Goal: Information Seeking & Learning: Learn about a topic

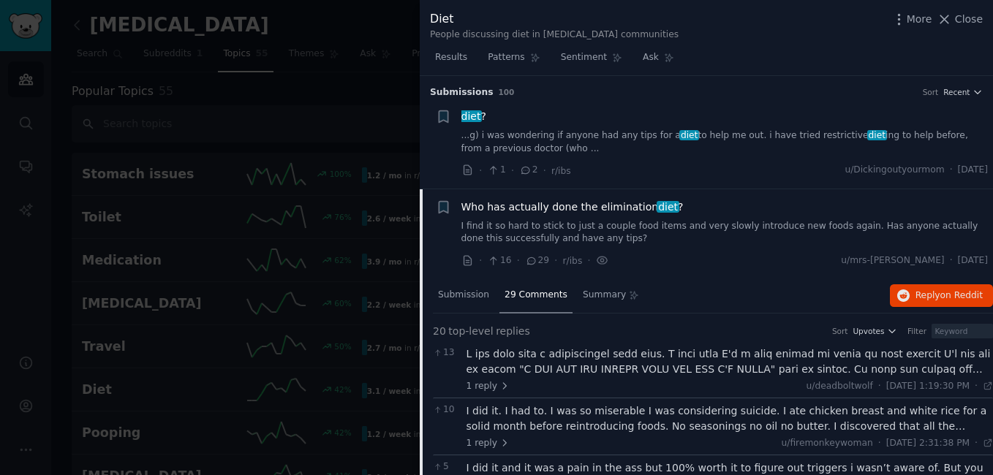
scroll to position [463, 0]
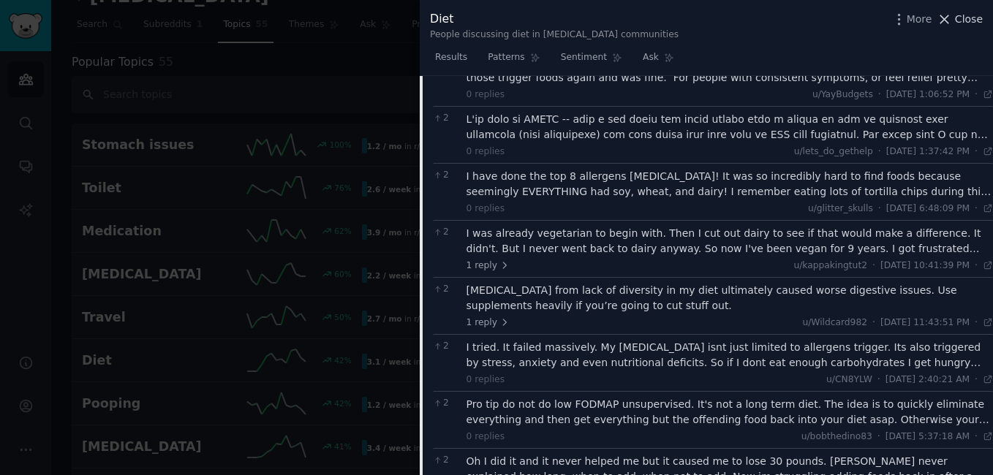
click at [952, 17] on icon at bounding box center [944, 19] width 15 height 15
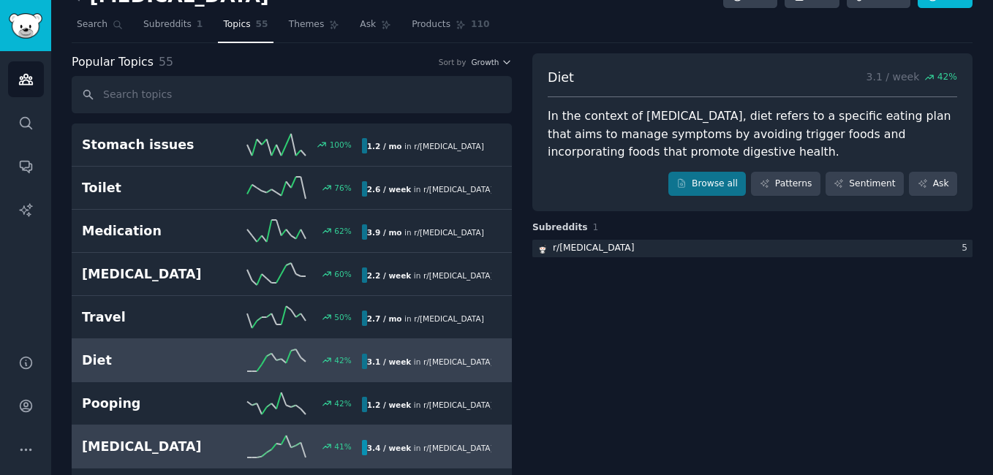
click at [399, 441] on div "3.4 / week in r/ [MEDICAL_DATA]" at bounding box center [426, 447] width 129 height 15
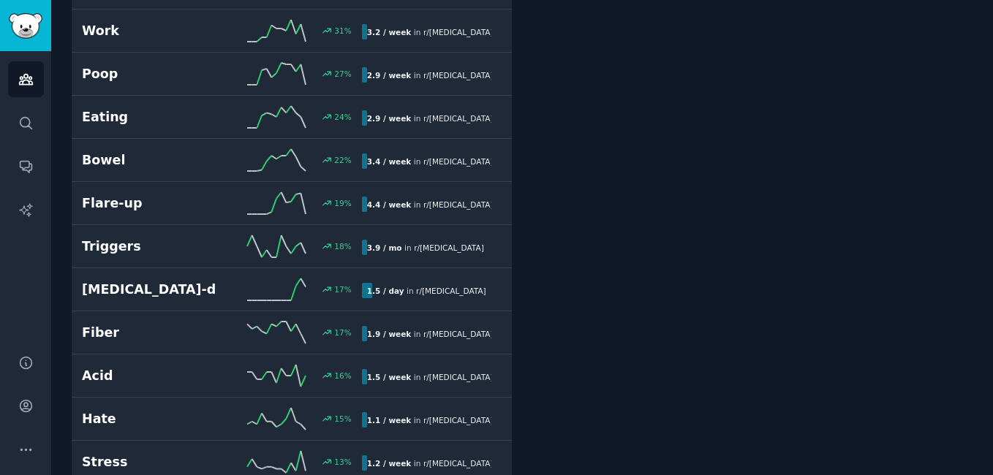
scroll to position [585, 0]
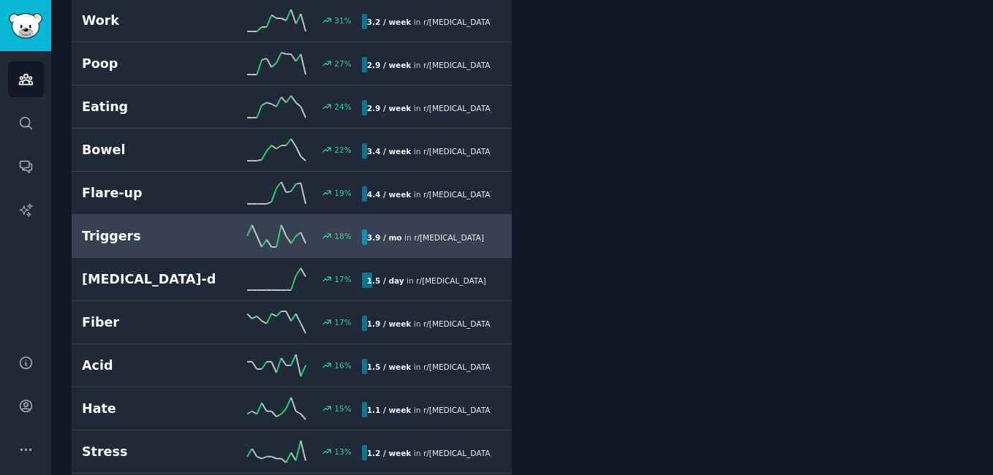
click at [409, 227] on div "Triggers 18 % 3.9 / mo in r/ [MEDICAL_DATA]" at bounding box center [292, 236] width 420 height 22
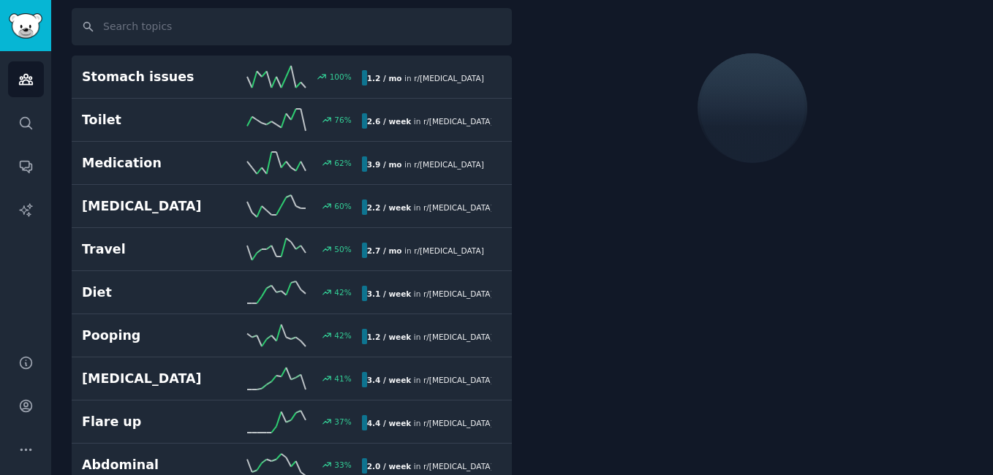
scroll to position [83, 0]
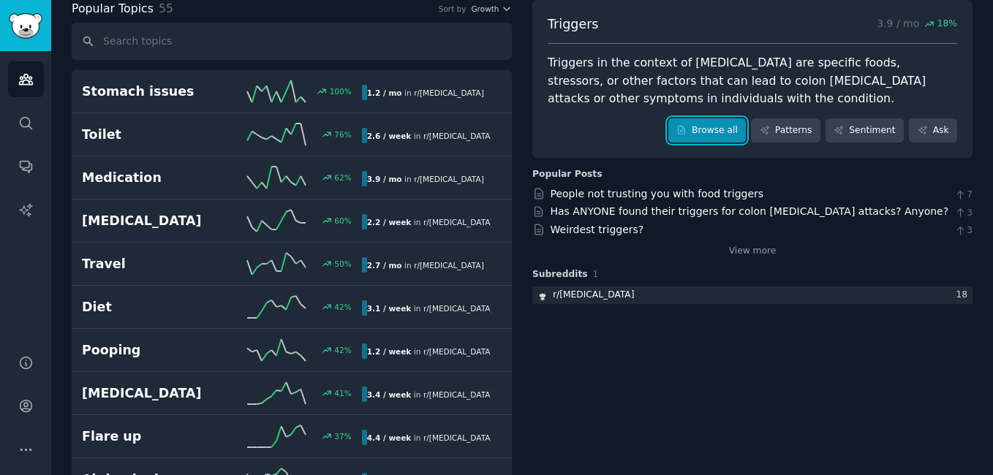
click at [719, 125] on link "Browse all" at bounding box center [707, 130] width 78 height 25
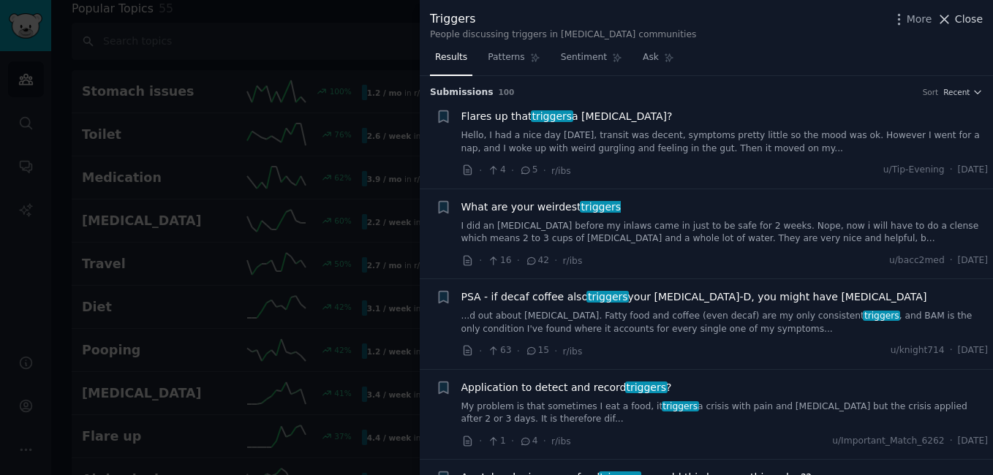
click at [952, 19] on icon at bounding box center [944, 19] width 15 height 15
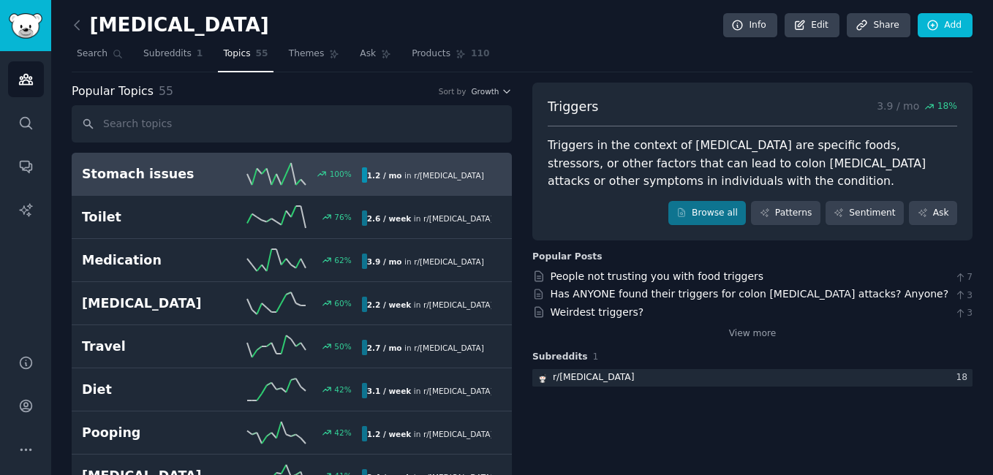
click at [192, 179] on h2 "Stomach issues" at bounding box center [152, 174] width 140 height 18
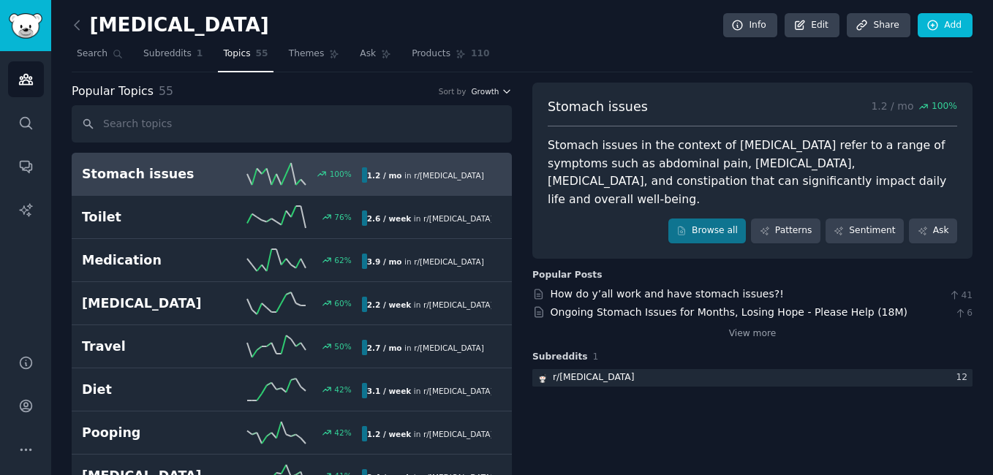
click at [502, 91] on icon "button" at bounding box center [507, 91] width 10 height 10
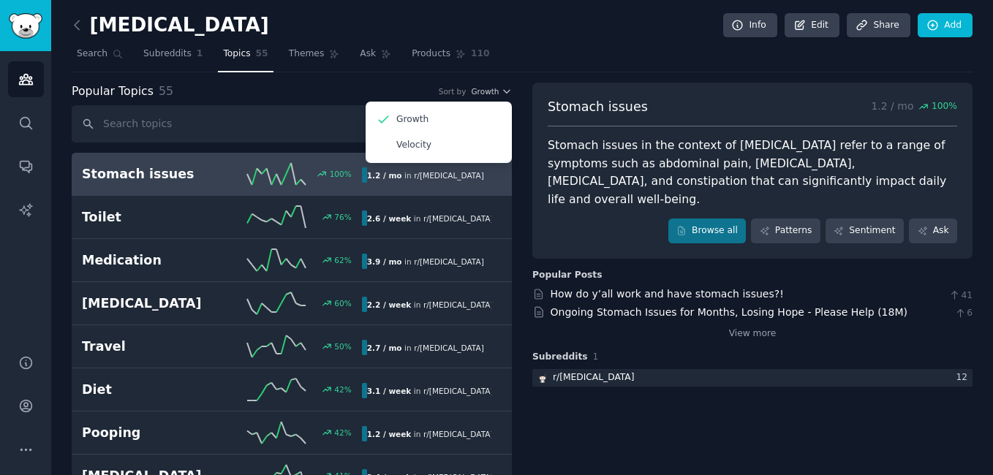
click at [742, 323] on div "View more" at bounding box center [752, 332] width 440 height 18
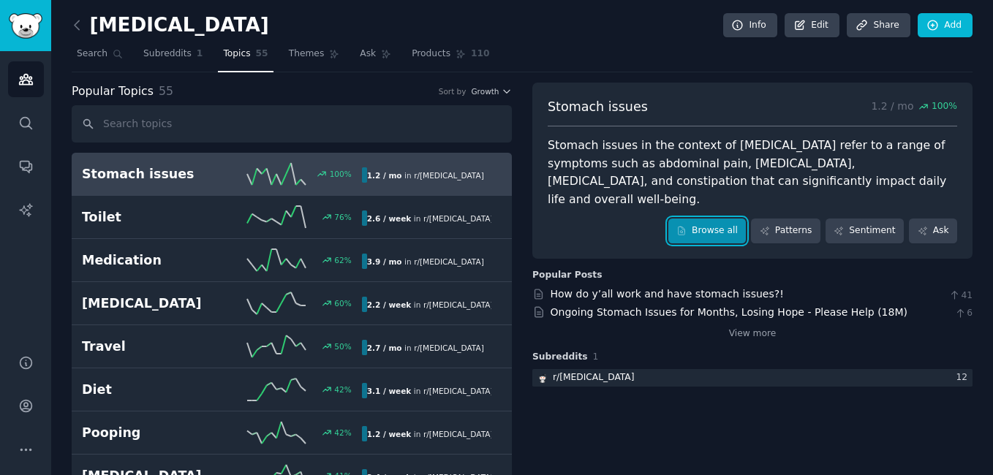
click at [717, 219] on link "Browse all" at bounding box center [707, 231] width 78 height 25
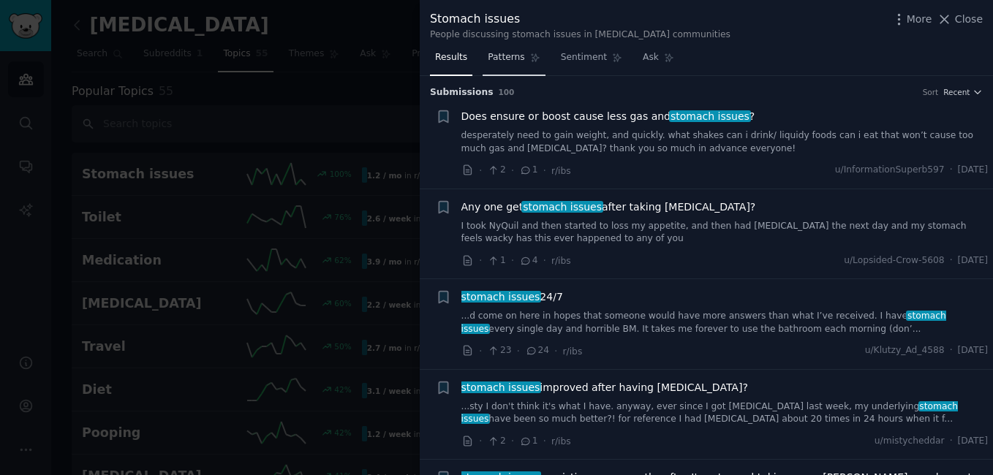
click at [500, 57] on span "Patterns" at bounding box center [506, 57] width 37 height 13
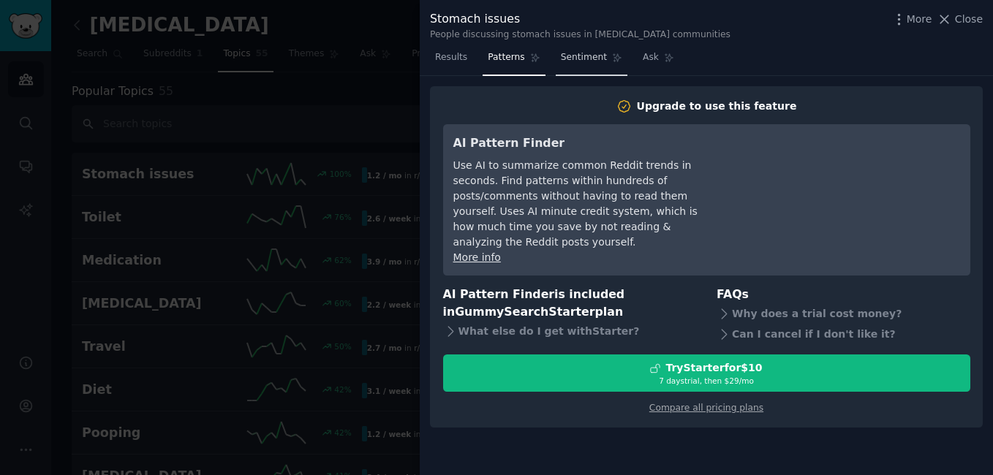
click at [572, 63] on span "Sentiment" at bounding box center [584, 57] width 46 height 13
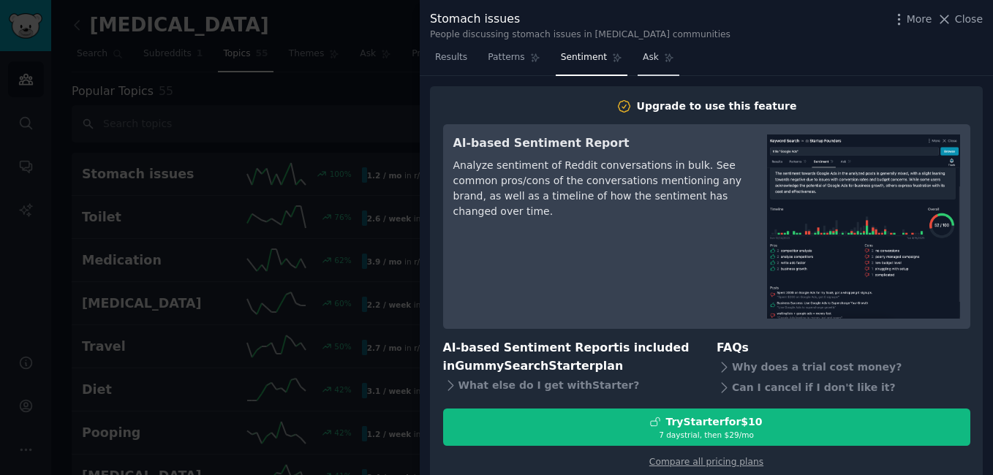
click at [644, 68] on link "Ask" at bounding box center [659, 61] width 42 height 30
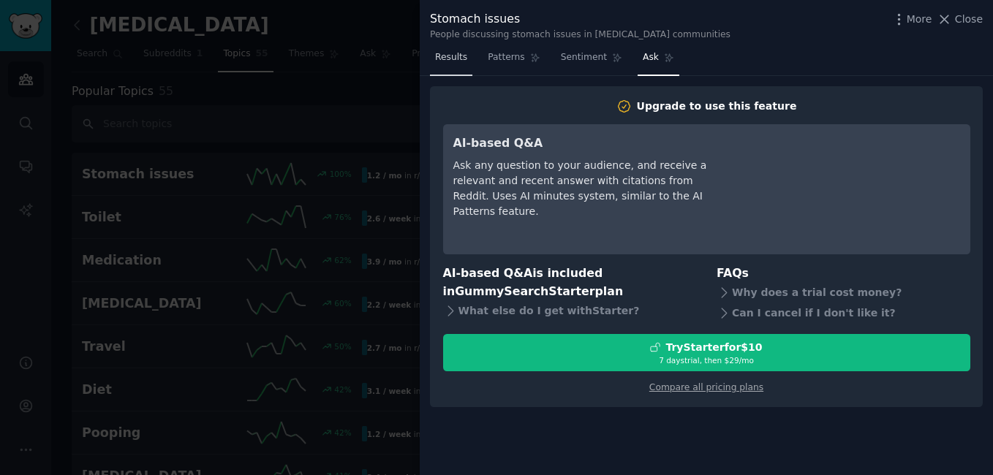
click at [432, 61] on link "Results" at bounding box center [451, 61] width 42 height 30
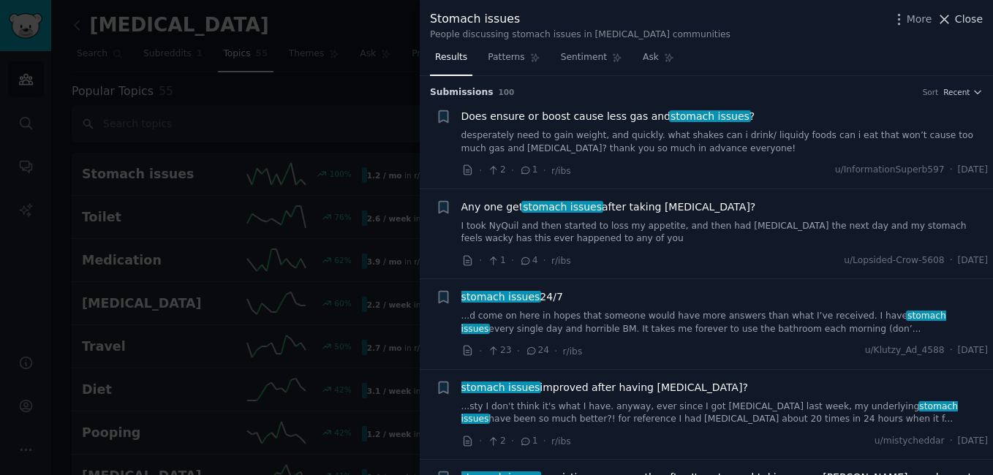
click at [964, 12] on span "Close" at bounding box center [969, 19] width 28 height 15
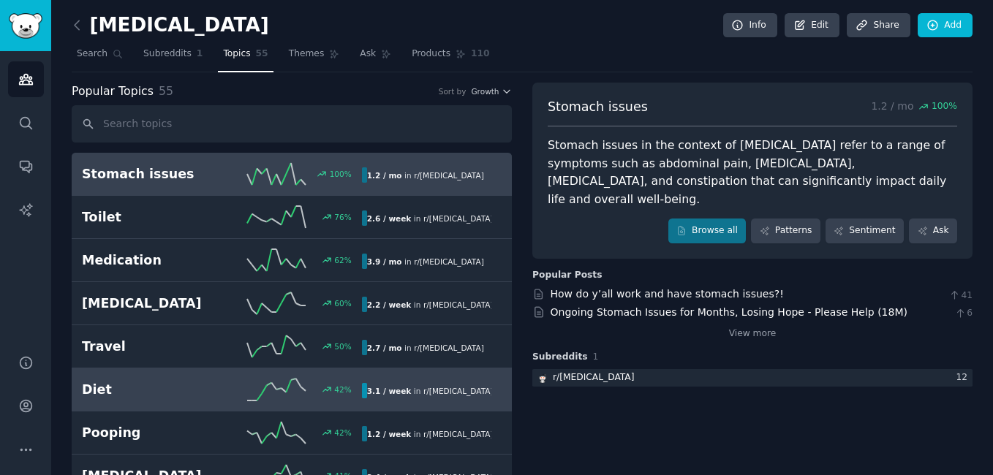
click at [142, 393] on h2 "Diet" at bounding box center [152, 390] width 140 height 18
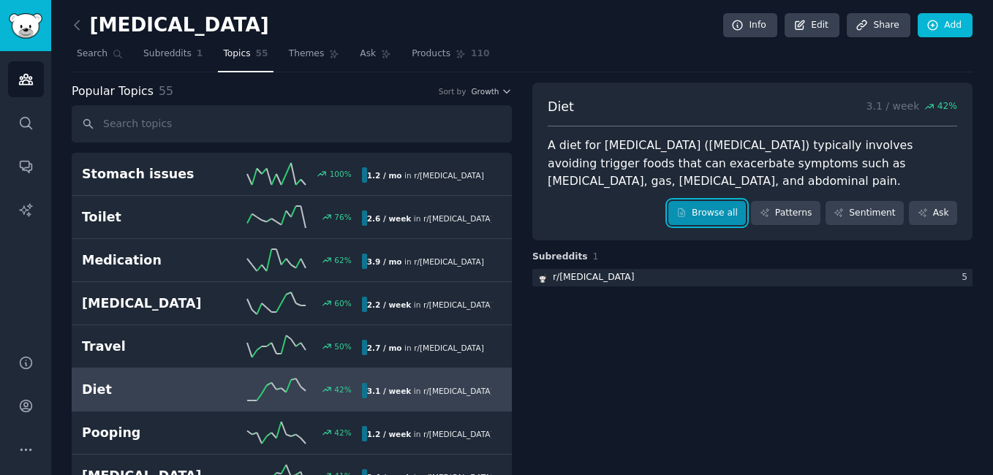
click at [685, 221] on link "Browse all" at bounding box center [707, 213] width 78 height 25
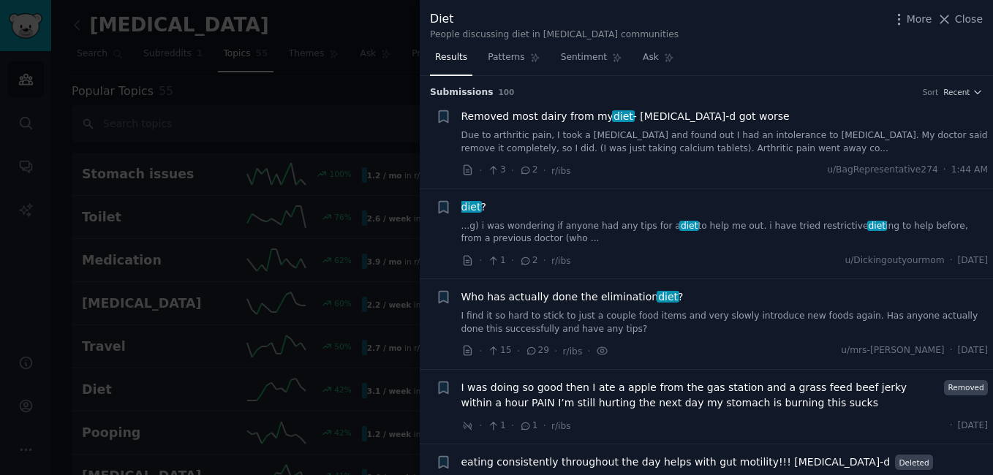
click at [988, 241] on li "+ diet ? ...g) i was wondering if anyone had any tips for a diet to help me out…" at bounding box center [706, 234] width 573 height 90
click at [682, 325] on link "I find it so hard to stick to just a couple food items and very slowly introduc…" at bounding box center [725, 323] width 527 height 26
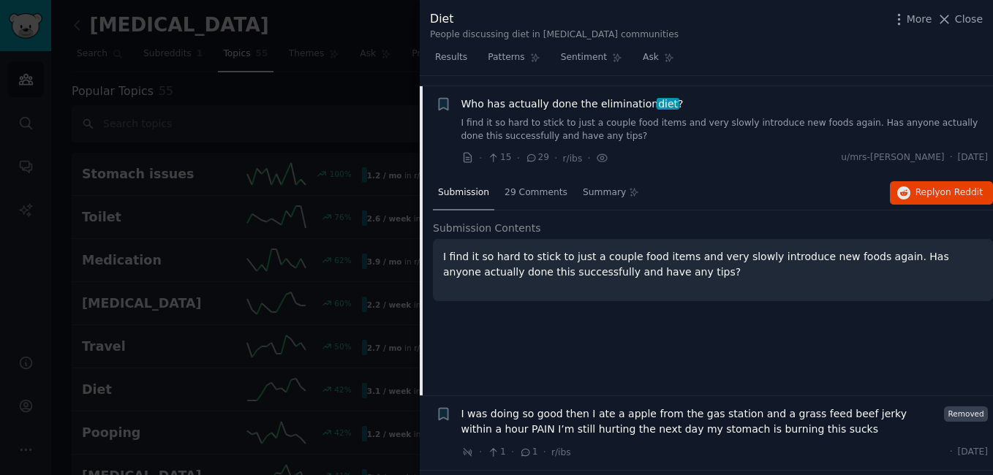
scroll to position [204, 0]
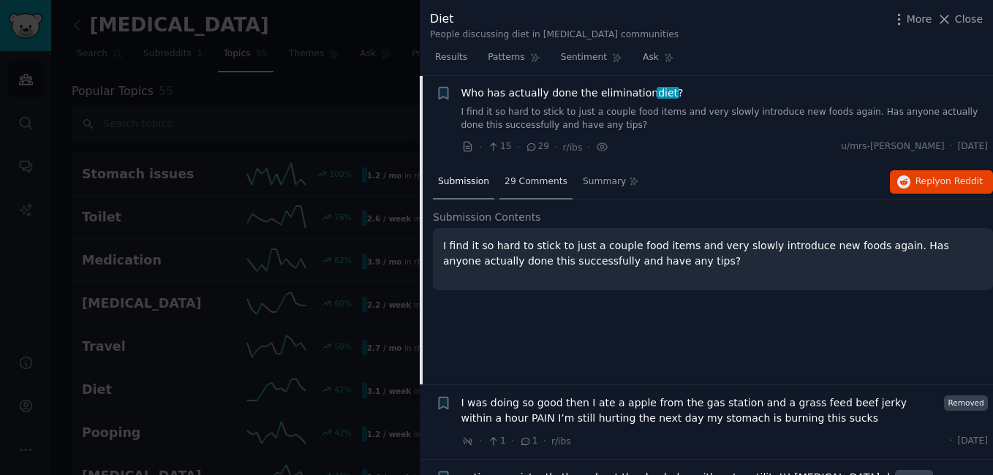
click at [538, 178] on span "29 Comments" at bounding box center [536, 182] width 63 height 13
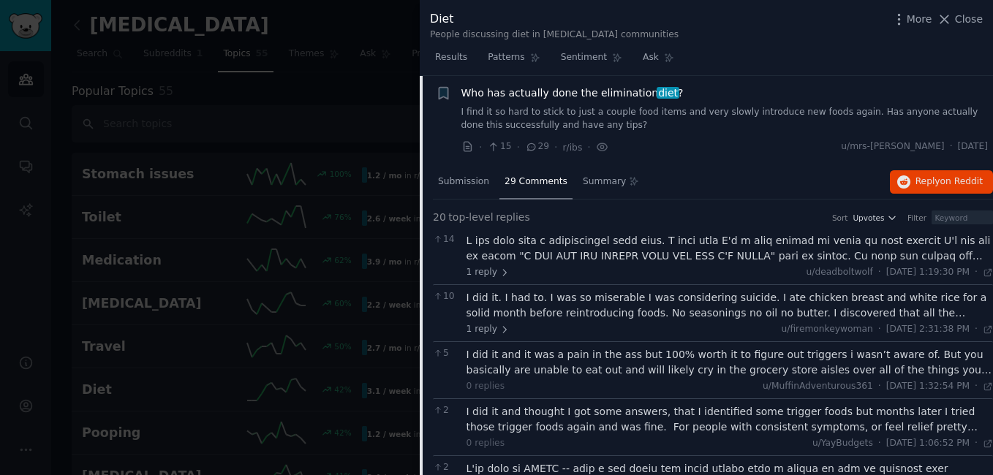
click at [651, 106] on link "I find it so hard to stick to just a couple food items and very slowly introduc…" at bounding box center [725, 119] width 527 height 26
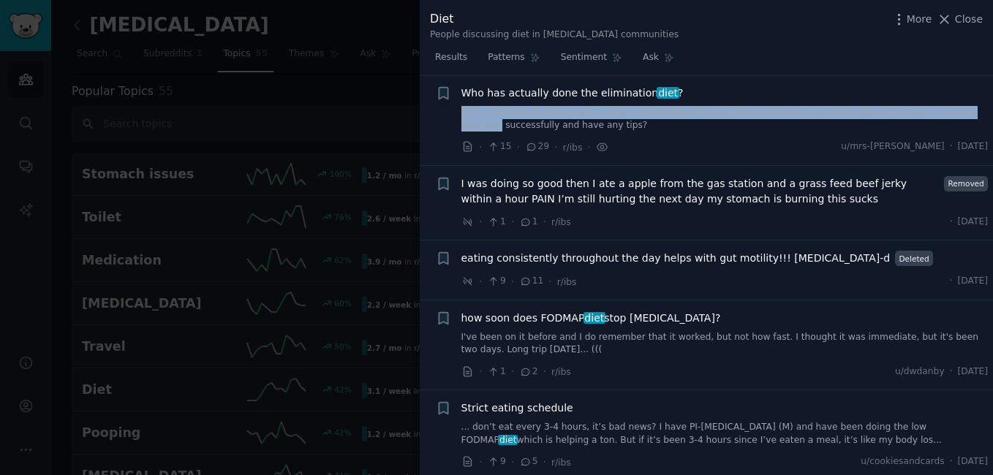
drag, startPoint x: 987, startPoint y: 92, endPoint x: 992, endPoint y: 110, distance: 18.1
click at [992, 110] on div "Submission s 100 Sort Recent + Removed most dairy from my diet - [MEDICAL_DATA]…" at bounding box center [706, 276] width 573 height 400
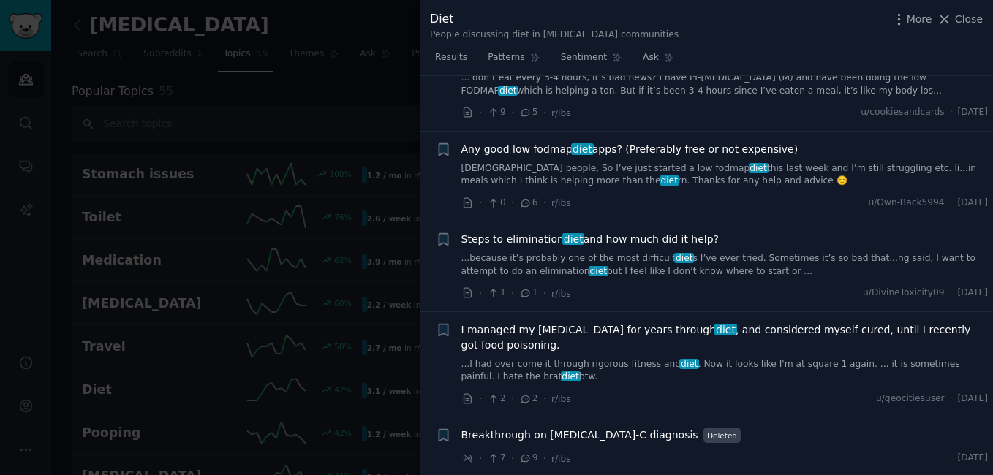
click at [989, 348] on li "+ I managed my [MEDICAL_DATA] for years through diet , and considered myself cu…" at bounding box center [706, 364] width 573 height 105
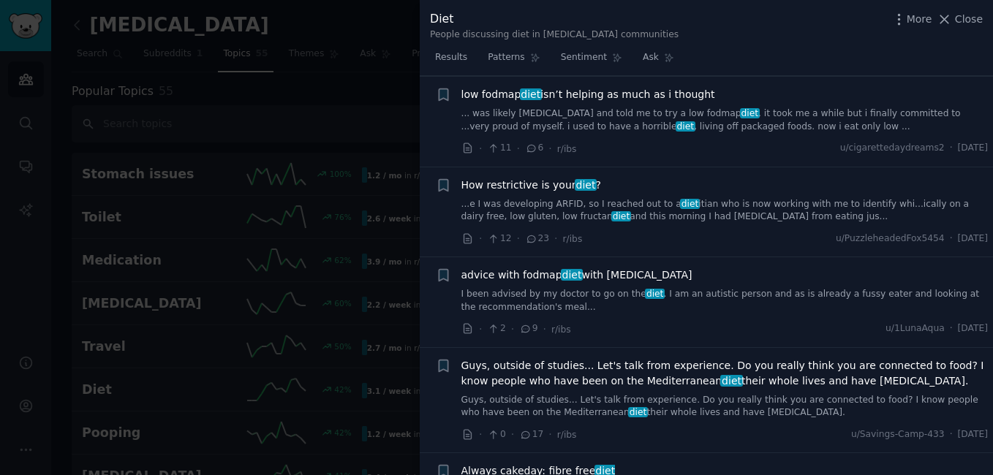
scroll to position [1951, 0]
